Goal: Information Seeking & Learning: Learn about a topic

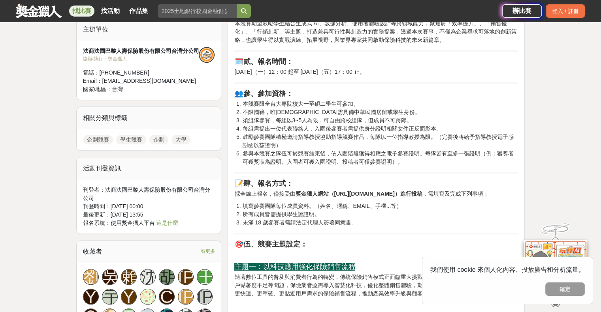
scroll to position [434, 0]
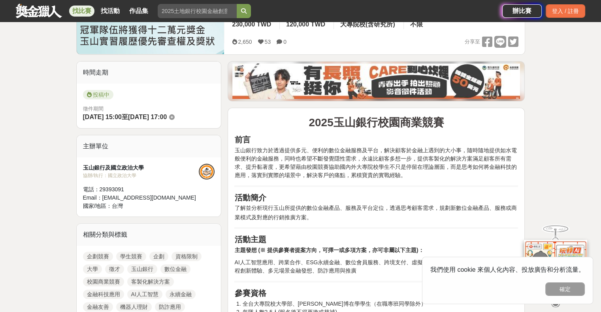
scroll to position [197, 0]
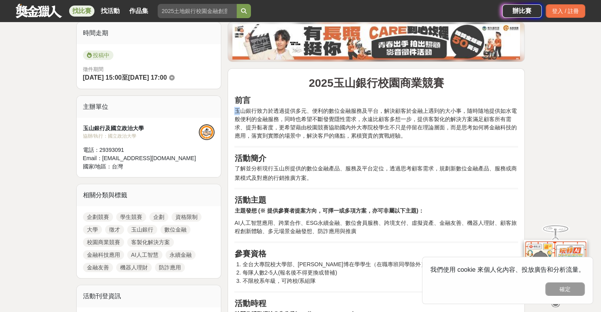
drag, startPoint x: 240, startPoint y: 109, endPoint x: 300, endPoint y: 104, distance: 59.8
click at [305, 108] on span "玉山銀行致力於透過提供多元、便利的數位金融服務及平台，解決顧客於金融上遇到的大小事，隨時隨地提供如水電般便利的金融服務，同時也希望不斷發覺隱性需求，永遠比顧客…" at bounding box center [375, 123] width 282 height 31
drag, startPoint x: 300, startPoint y: 110, endPoint x: 420, endPoint y: 107, distance: 119.3
click at [420, 108] on span "玉山銀行致力於透過提供多元、便利的數位金融服務及平台，解決顧客於金融上遇到的大小事，隨時隨地提供如水電般便利的金融服務，同時也希望不斷發覺隱性需求，永遠比顧客…" at bounding box center [375, 123] width 282 height 31
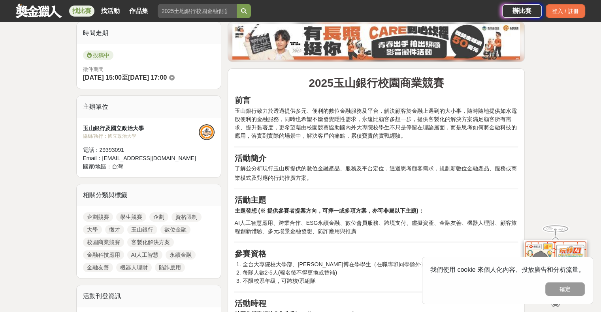
click at [421, 115] on span "玉山銀行致力於透過提供多元、便利的數位金融服務及平台，解決顧客於金融上遇到的大小事，隨時隨地提供如水電般便利的金融服務，同時也希望不斷發覺隱性需求，永遠比顧客…" at bounding box center [375, 123] width 282 height 31
drag, startPoint x: 383, startPoint y: 127, endPoint x: 493, endPoint y: 128, distance: 110.6
click at [493, 128] on span "玉山銀行致力於透過提供多元、便利的數位金融服務及平台，解決顧客於金融上遇到的大小事，隨時隨地提供如水電般便利的金融服務，同時也希望不斷發覺隱性需求，永遠比顧客…" at bounding box center [375, 123] width 282 height 31
click at [439, 129] on span "玉山銀行致力於透過提供多元、便利的數位金融服務及平台，解決顧客於金融上遇到的大小事，隨時隨地提供如水電般便利的金融服務，同時也希望不斷發覺隱性需求，永遠比顧客…" at bounding box center [375, 123] width 282 height 31
click at [437, 128] on span "玉山銀行致力於透過提供多元、便利的數位金融服務及平台，解決顧客於金融上遇到的大小事，隨時隨地提供如水電般便利的金融服務，同時也希望不斷發覺隱性需求，永遠比顧客…" at bounding box center [375, 123] width 282 height 31
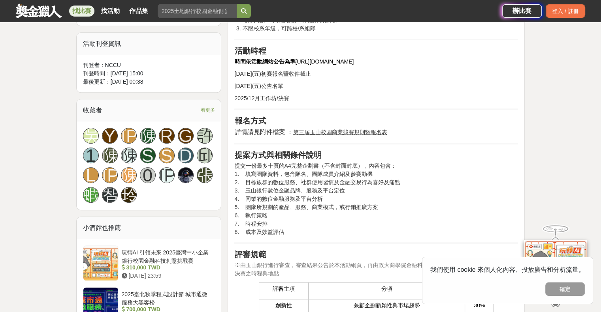
scroll to position [513, 0]
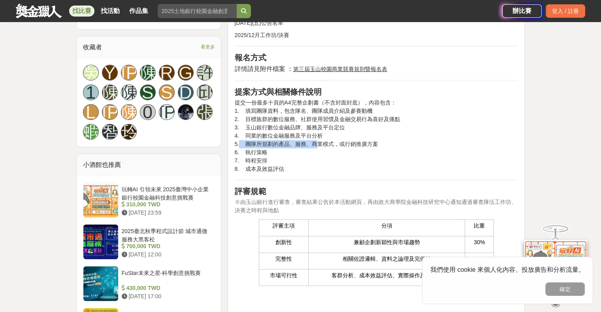
drag, startPoint x: 238, startPoint y: 143, endPoint x: 312, endPoint y: 143, distance: 73.8
click at [313, 144] on p "提交一份最多十頁的A4完整企劃書（不含封面封底），內容包含： 1. 填寫團隊資料，包含隊名、團隊成員介紹及參賽動機 2. 目標族群的數位服務、社群使用習慣及金…" at bounding box center [376, 136] width 284 height 75
click at [302, 145] on p "提交一份最多十頁的A4完整企劃書（不含封面封底），內容包含： 1. 填寫團隊資料，包含隊名、團隊成員介紹及參賽動機 2. 目標族群的數位服務、社群使用習慣及金…" at bounding box center [376, 136] width 284 height 75
drag, startPoint x: 242, startPoint y: 135, endPoint x: 302, endPoint y: 128, distance: 60.9
click at [302, 128] on p "提交一份最多十頁的A4完整企劃書（不含封面封底），內容包含： 1. 填寫團隊資料，包含隊名、團隊成員介紹及參賽動機 2. 目標族群的數位服務、社群使用習慣及金…" at bounding box center [376, 136] width 284 height 75
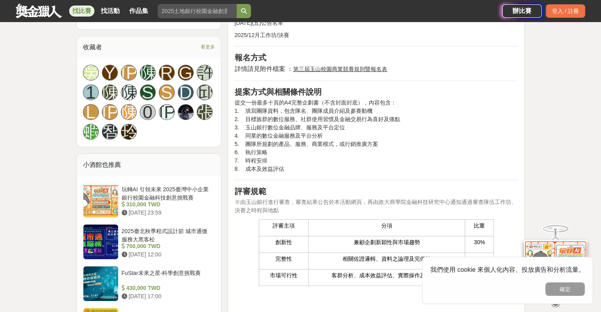
click at [248, 129] on p "提交一份最多十頁的A4完整企劃書（不含封面封底），內容包含： 1. 填寫團隊資料，包含隊名、團隊成員介紹及參賽動機 2. 目標族群的數位服務、社群使用習慣及金…" at bounding box center [376, 136] width 284 height 75
drag, startPoint x: 245, startPoint y: 118, endPoint x: 368, endPoint y: 107, distance: 123.3
click at [368, 107] on p "提交一份最多十頁的A4完整企劃書（不含封面封底），內容包含： 1. 填寫團隊資料，包含隊名、團隊成員介紹及參賽動機 2. 目標族群的數位服務、社群使用習慣及金…" at bounding box center [376, 136] width 284 height 75
click at [334, 110] on p "提交一份最多十頁的A4完整企劃書（不含封面封底），內容包含： 1. 填寫團隊資料，包含隊名、團隊成員介紹及參賽動機 2. 目標族群的數位服務、社群使用習慣及金…" at bounding box center [376, 136] width 284 height 75
drag, startPoint x: 348, startPoint y: 110, endPoint x: 399, endPoint y: 115, distance: 51.2
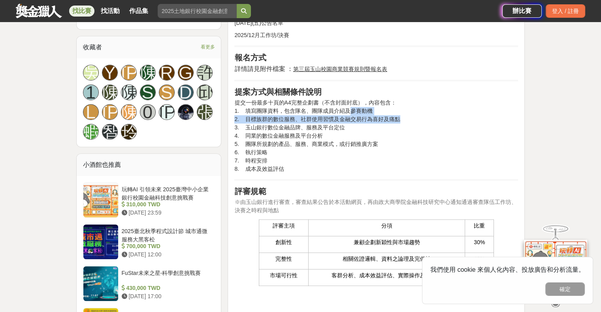
click at [399, 115] on p "提交一份最多十頁的A4完整企劃書（不含封面封底），內容包含： 1. 填寫團隊資料，包含隊名、團隊成員介紹及參賽動機 2. 目標族群的數位服務、社群使用習慣及金…" at bounding box center [376, 136] width 284 height 75
